Goal: Task Accomplishment & Management: Manage account settings

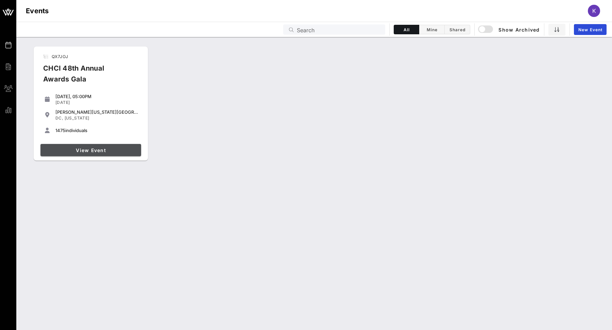
click at [113, 152] on span "View Event" at bounding box center [90, 150] width 95 height 6
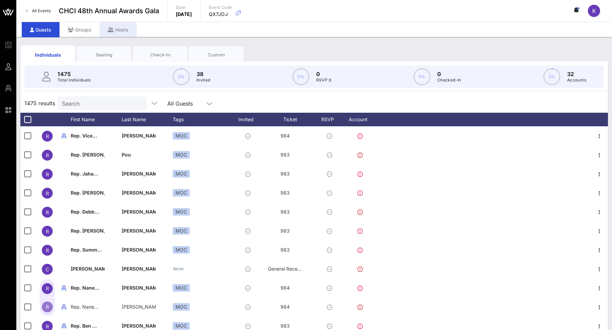
click at [114, 32] on div "Hosts" at bounding box center [118, 29] width 37 height 15
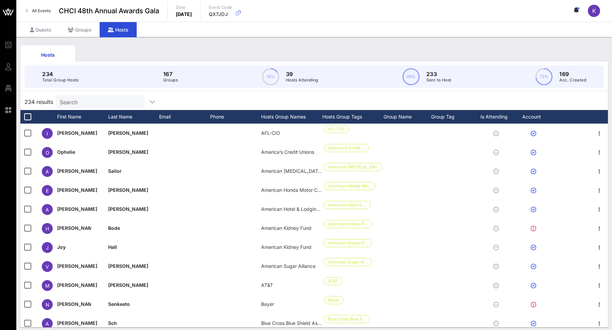
click at [95, 96] on div "Search" at bounding box center [100, 102] width 80 height 14
type input "h"
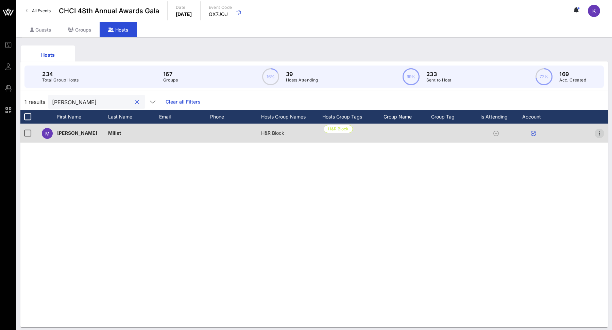
type input "[PERSON_NAME]"
click at [597, 135] on icon "button" at bounding box center [599, 133] width 8 height 8
click at [599, 131] on icon "button" at bounding box center [599, 133] width 8 height 8
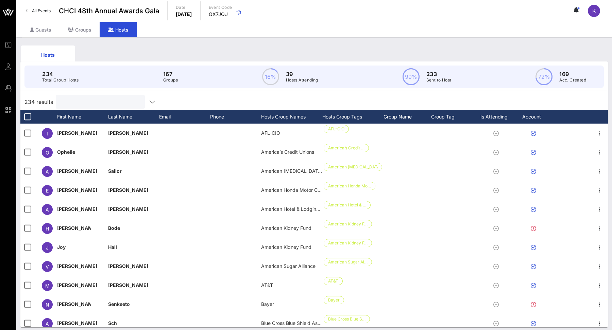
click at [75, 99] on input "text" at bounding box center [100, 102] width 80 height 9
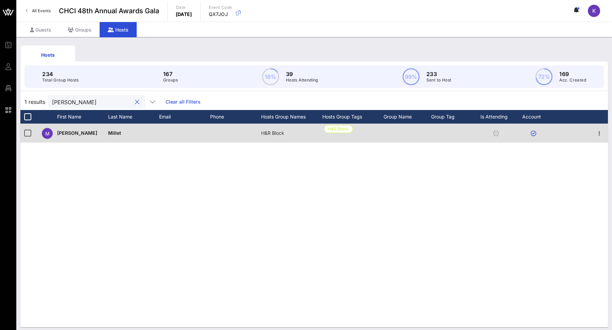
type input "[PERSON_NAME]"
click at [300, 131] on div "H&R Block" at bounding box center [291, 133] width 61 height 19
click at [29, 136] on div at bounding box center [28, 133] width 12 height 12
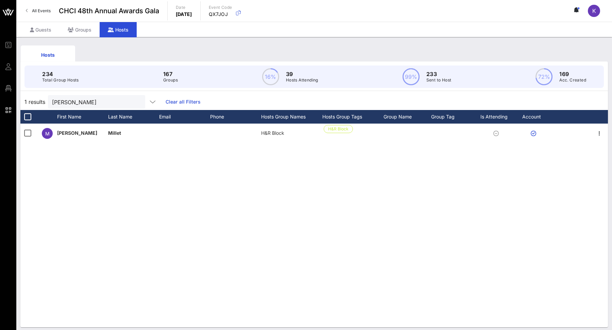
click at [154, 191] on div "M Marissa Millet H&R Block H&R Block" at bounding box center [313, 226] width 587 height 204
click at [595, 13] on span "K" at bounding box center [594, 10] width 4 height 7
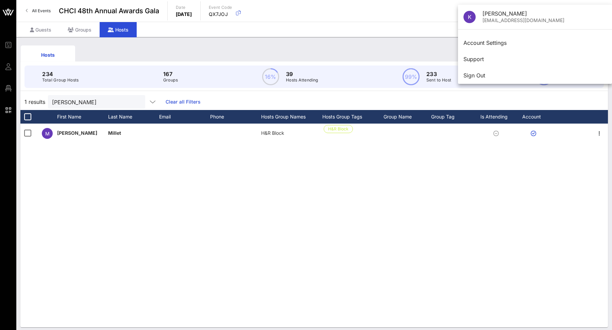
click at [216, 258] on div "M Marissa Millet H&R Block H&R Block" at bounding box center [313, 226] width 587 height 204
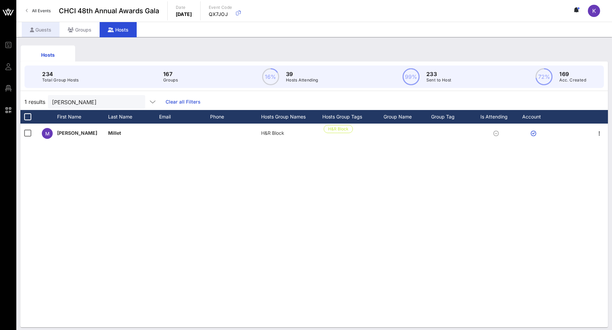
click at [47, 30] on div "Guests" at bounding box center [41, 29] width 38 height 15
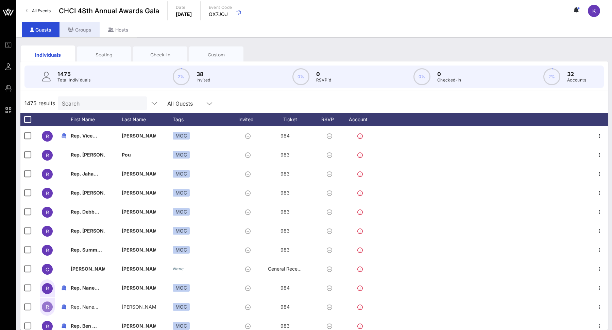
click at [74, 30] on div "Groups" at bounding box center [79, 29] width 40 height 15
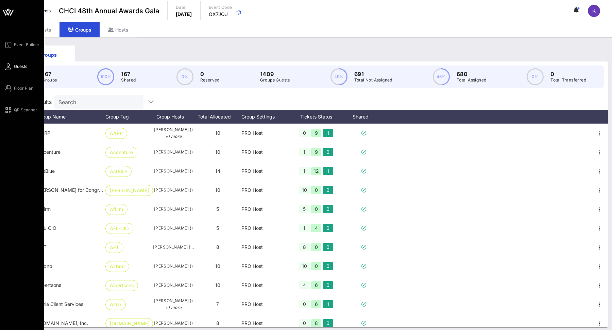
click at [17, 66] on span "Guests" at bounding box center [20, 67] width 13 height 6
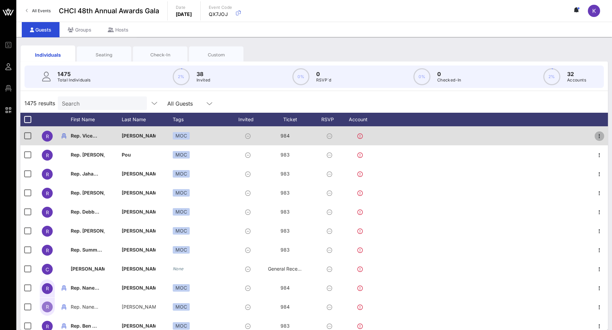
click at [599, 134] on icon "button" at bounding box center [599, 136] width 8 height 8
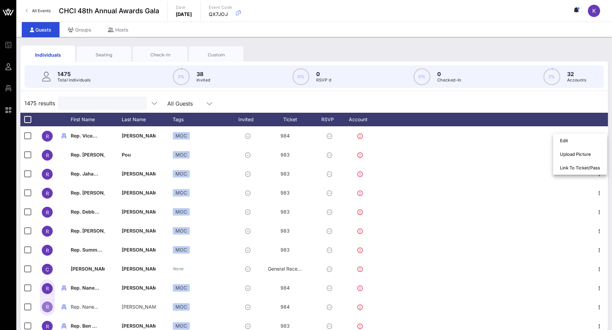
click at [109, 105] on input "text" at bounding box center [102, 103] width 80 height 9
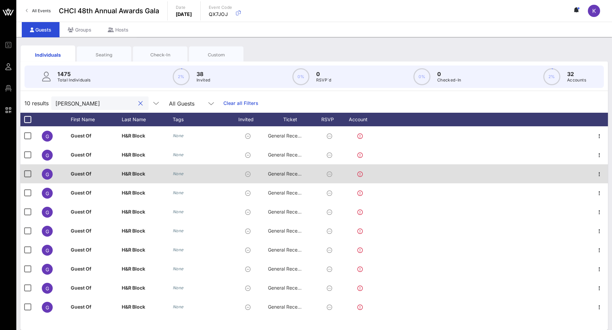
scroll to position [6, 0]
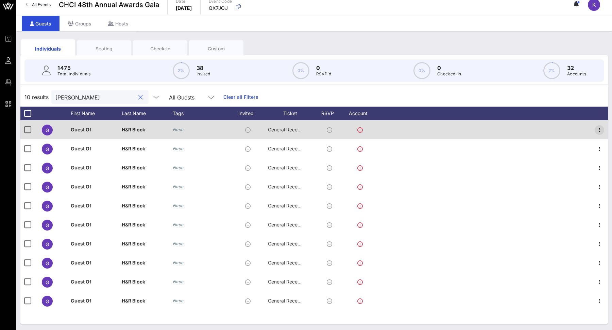
type input "marissa"
click at [599, 129] on icon "button" at bounding box center [599, 130] width 8 height 8
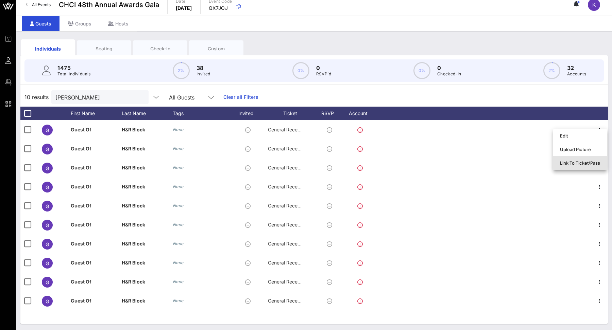
click at [576, 159] on div "Link To Ticket/Pass" at bounding box center [580, 163] width 40 height 11
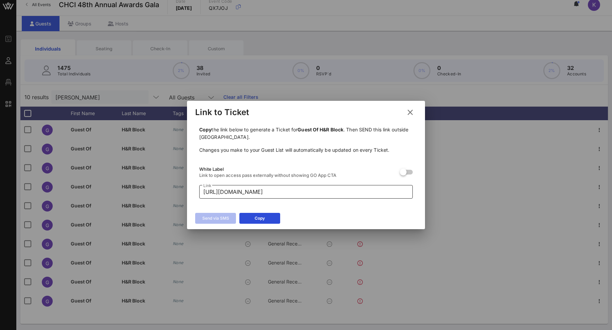
click at [292, 197] on input "https://go.vow.app/pass/82fcdd12-0b26-4576-906e-4d4ae6c9d801/aadIdT8Ggn1maiwpJ0…" at bounding box center [305, 192] width 205 height 11
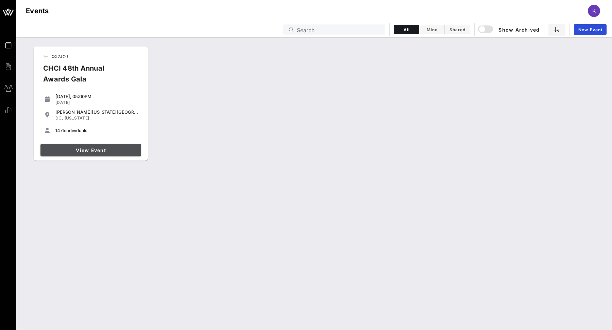
click at [70, 148] on span "View Event" at bounding box center [90, 150] width 95 height 6
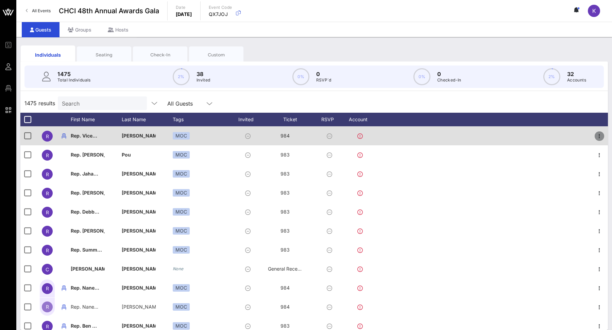
click at [601, 138] on icon "button" at bounding box center [599, 136] width 8 height 8
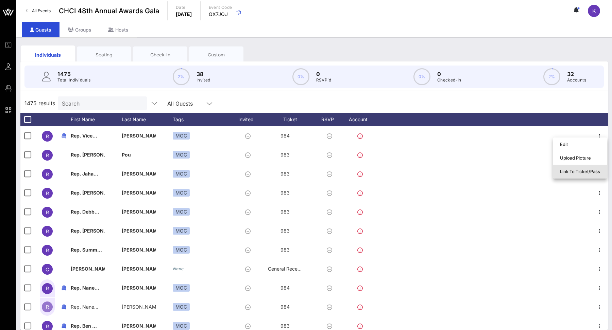
click at [582, 169] on div "Link To Ticket/Pass" at bounding box center [580, 171] width 40 height 5
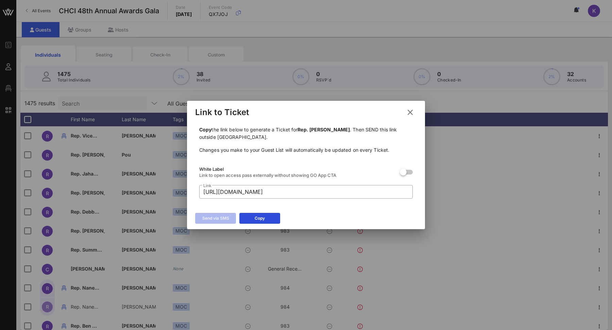
click at [410, 110] on icon at bounding box center [410, 113] width 10 height 10
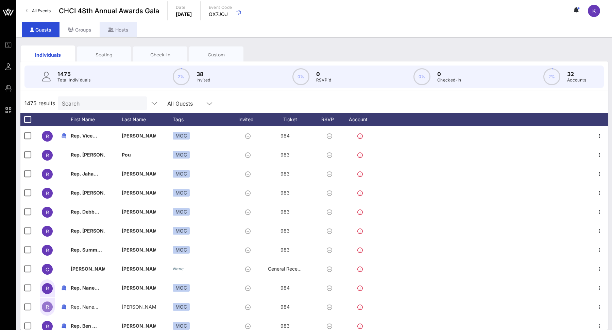
click at [122, 33] on div "Hosts" at bounding box center [118, 29] width 37 height 15
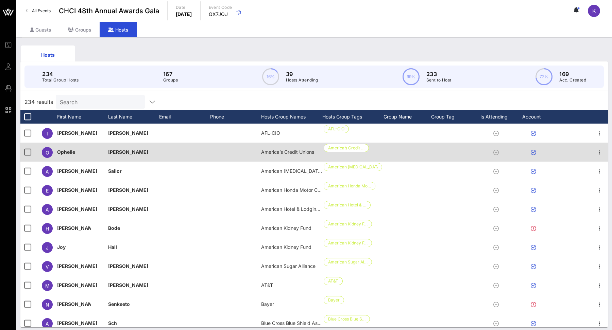
click at [185, 145] on div at bounding box center [184, 152] width 51 height 19
click at [299, 153] on span "America’s Credit Unions" at bounding box center [287, 152] width 53 height 6
click at [53, 152] on div "O" at bounding box center [47, 152] width 17 height 19
click at [77, 152] on div "Ophelie" at bounding box center [82, 152] width 51 height 19
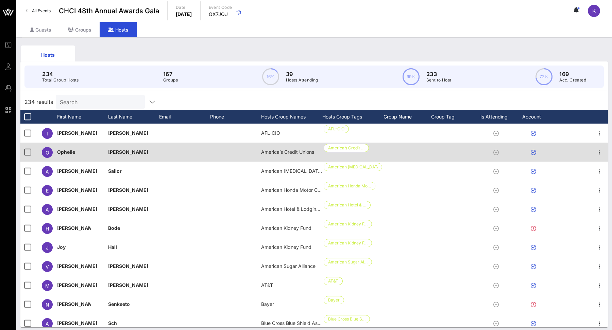
click at [77, 152] on div "Ophelie" at bounding box center [82, 152] width 51 height 19
click at [537, 151] on div at bounding box center [534, 152] width 37 height 19
click at [600, 156] on icon "button" at bounding box center [599, 152] width 8 height 8
click at [600, 155] on icon "button" at bounding box center [599, 152] width 8 height 8
